Goal: Navigation & Orientation: Find specific page/section

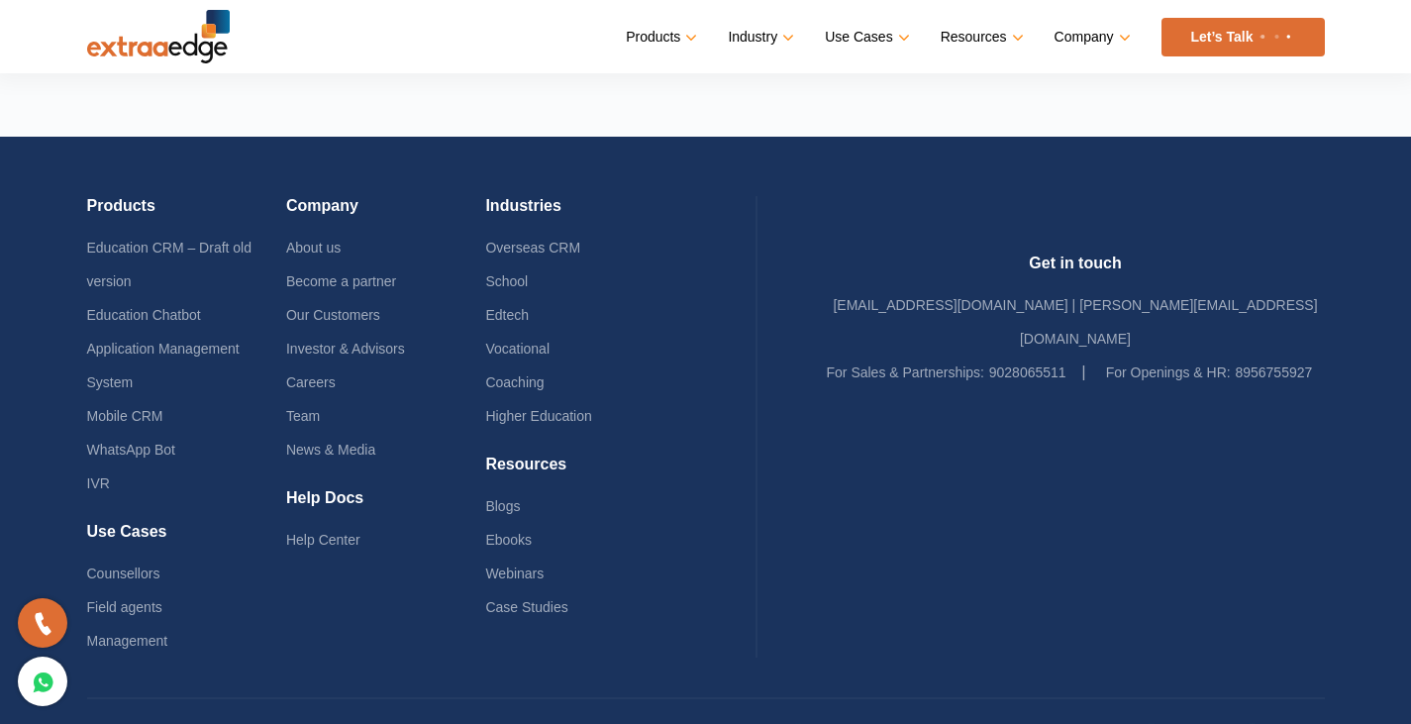
scroll to position [4783, 0]
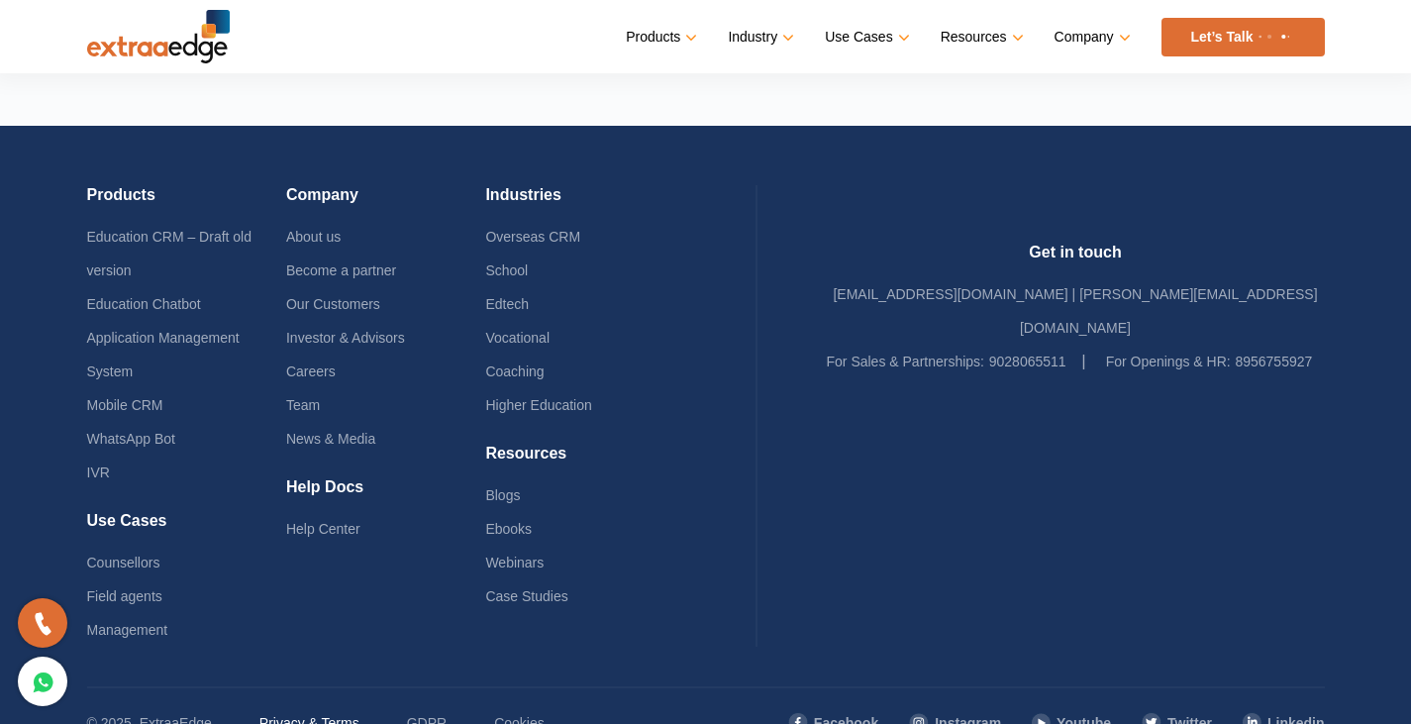
click at [317, 706] on link "Privacy & Terms" at bounding box center [309, 723] width 100 height 34
